Goal: Task Accomplishment & Management: Use online tool/utility

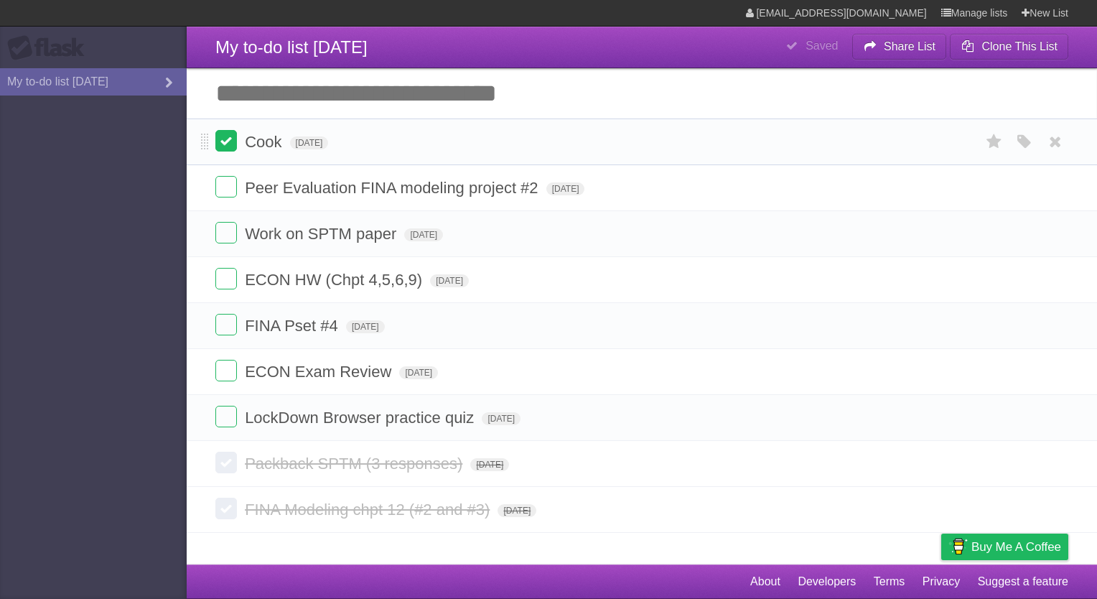
click at [228, 132] on label at bounding box center [226, 141] width 22 height 22
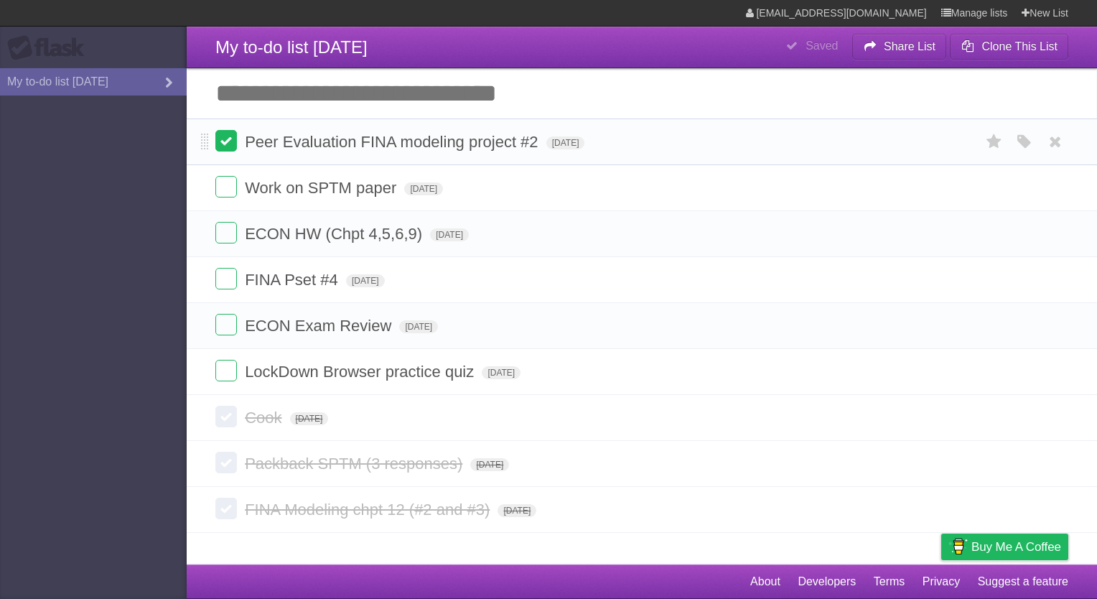
click at [227, 139] on label at bounding box center [226, 141] width 22 height 22
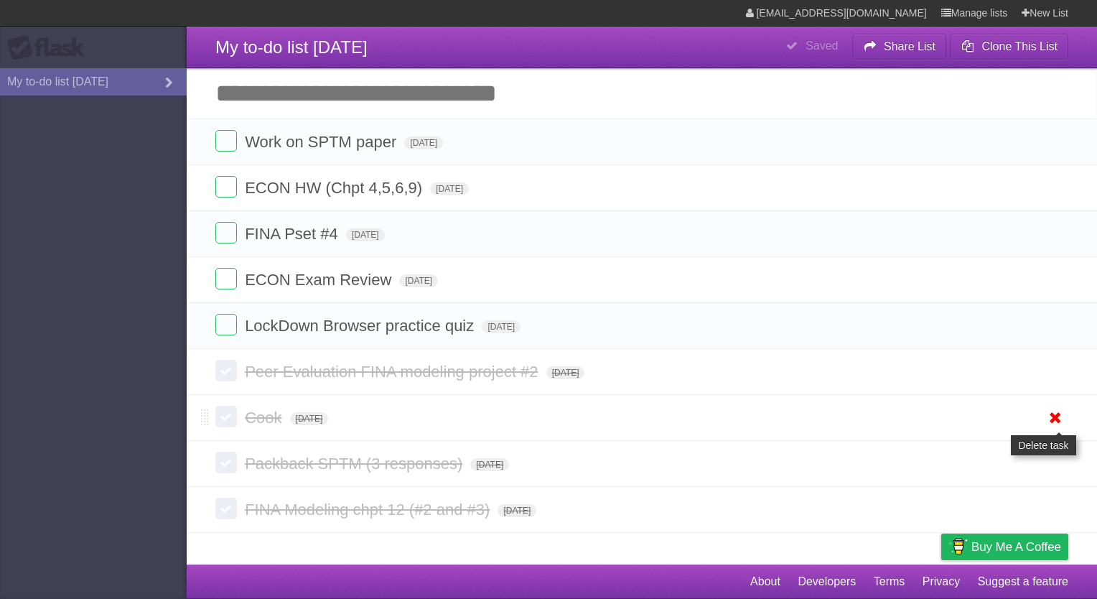
click at [986, 412] on icon at bounding box center [1055, 418] width 20 height 24
